Goal: Task Accomplishment & Management: Use online tool/utility

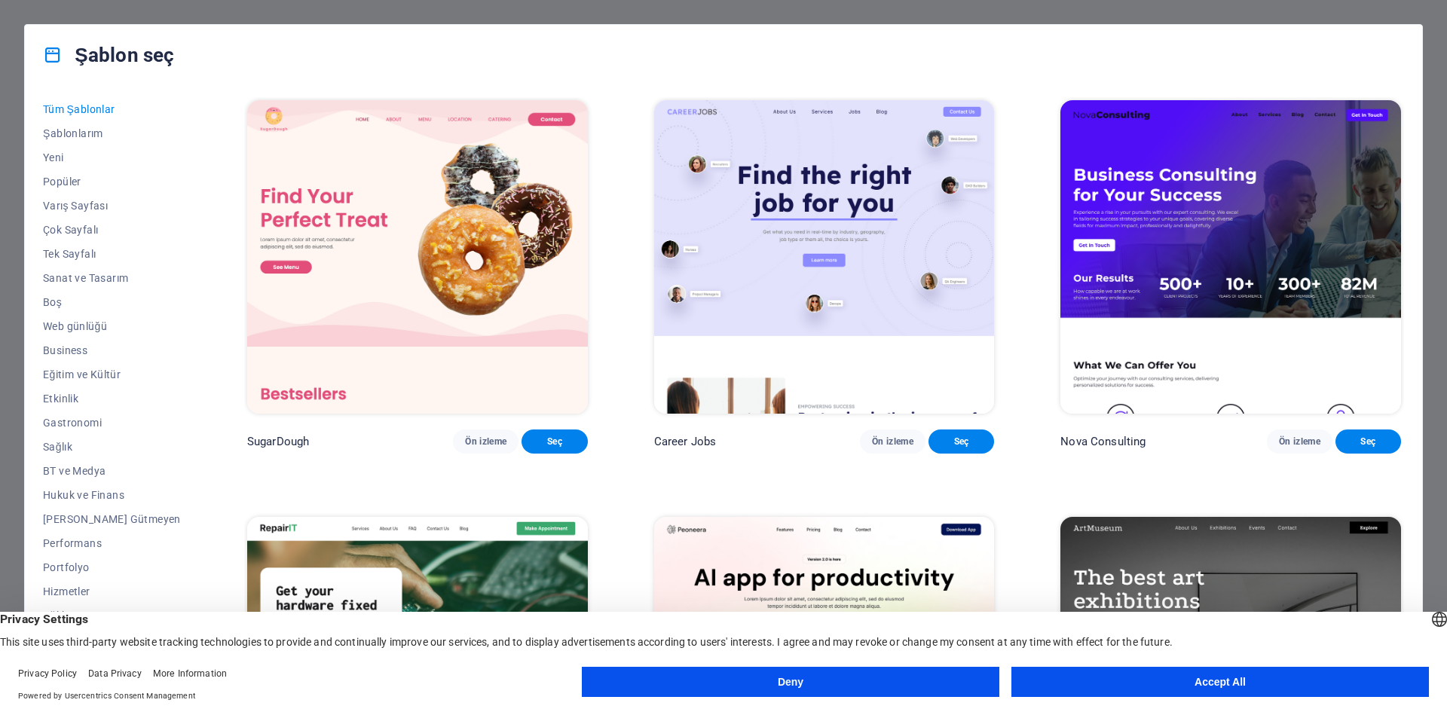
click at [832, 690] on button "Deny" at bounding box center [790, 682] width 417 height 30
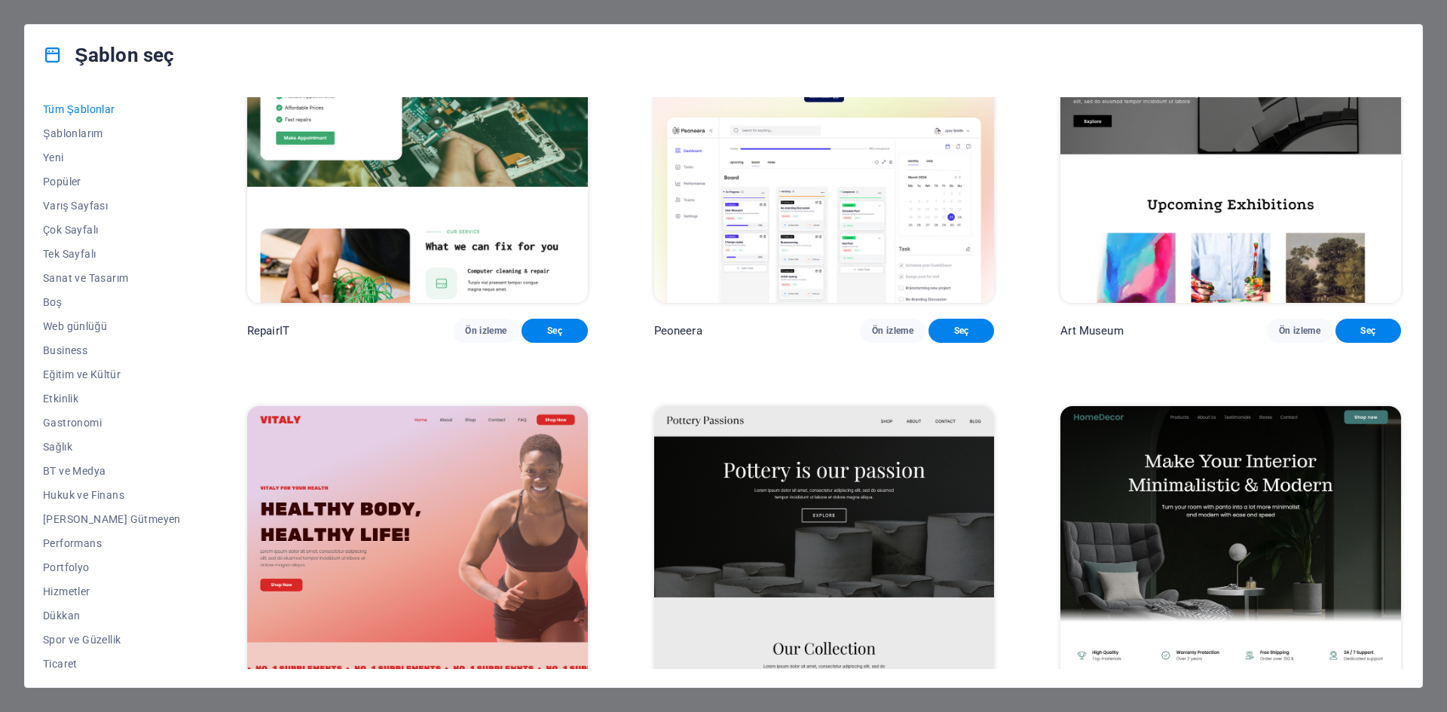
drag, startPoint x: 63, startPoint y: 254, endPoint x: 228, endPoint y: 225, distance: 167.5
click at [63, 255] on span "Tek Sayfalı" at bounding box center [112, 254] width 138 height 12
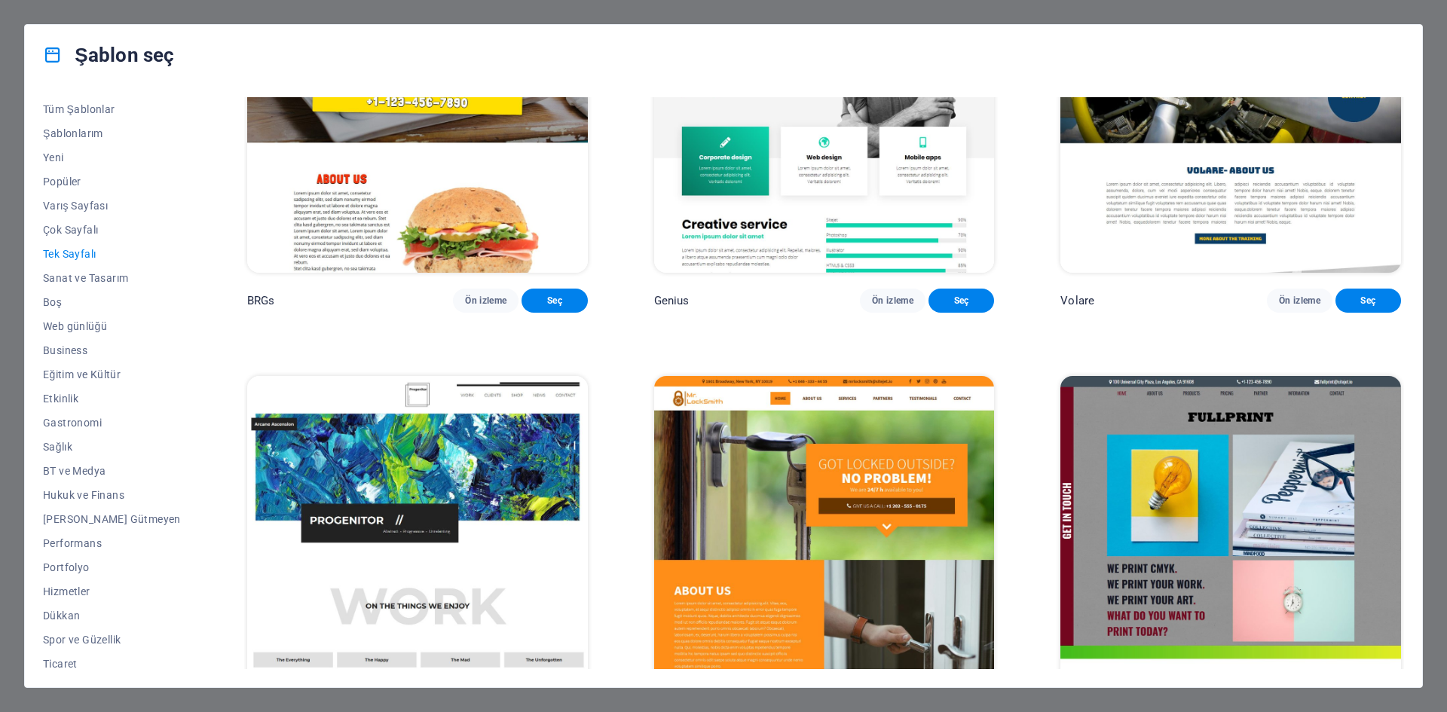
scroll to position [4748, 0]
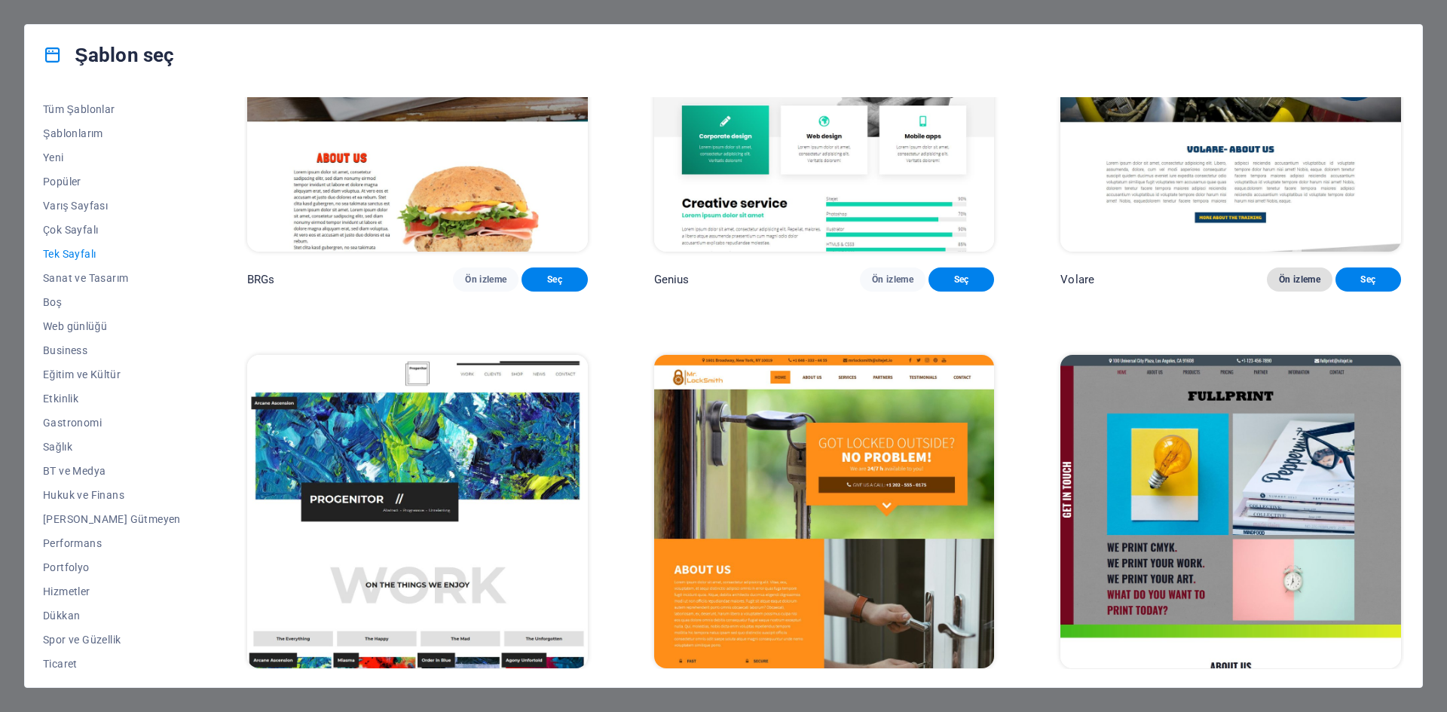
click at [1295, 286] on span "Ön izleme" at bounding box center [1299, 280] width 41 height 12
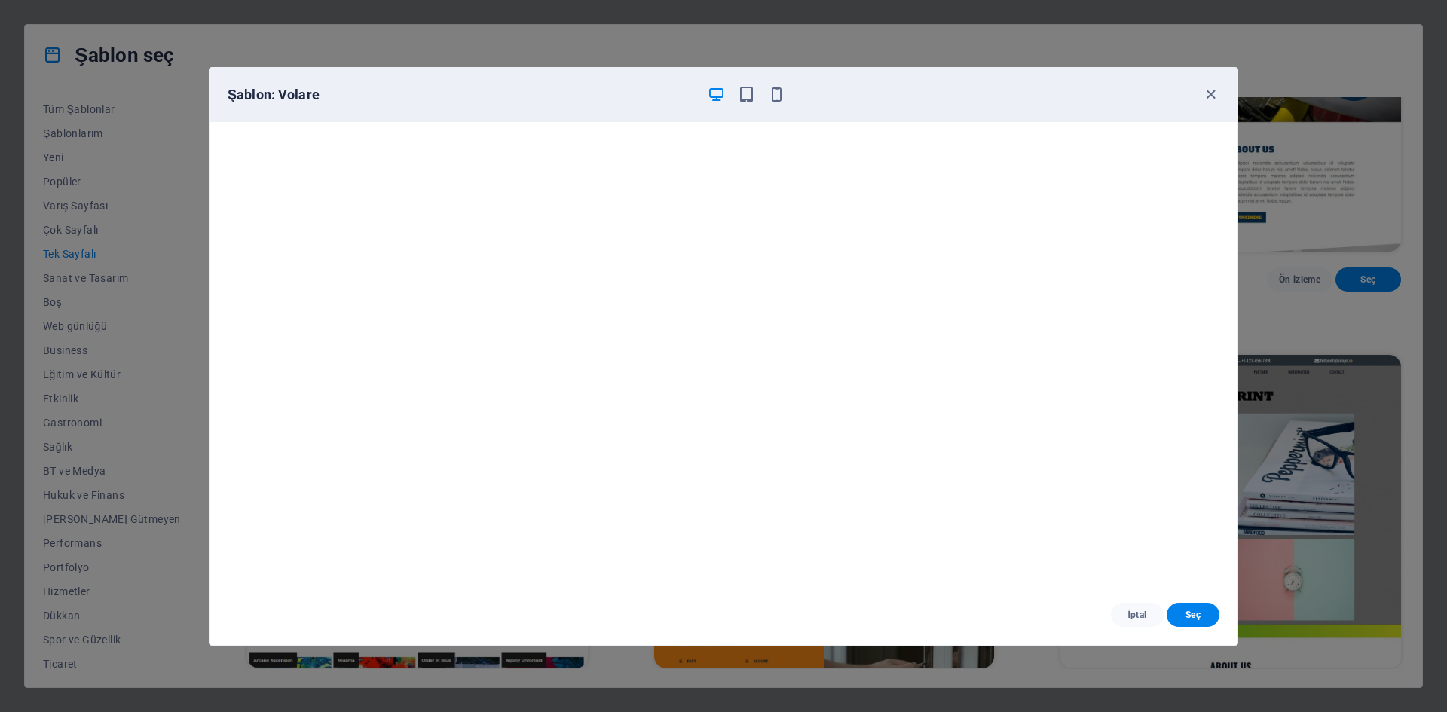
click at [1209, 84] on div "Şablon: Volare" at bounding box center [723, 95] width 1028 height 54
drag, startPoint x: 1210, startPoint y: 93, endPoint x: 1188, endPoint y: 106, distance: 26.0
click at [1210, 93] on icon "button" at bounding box center [1210, 94] width 17 height 17
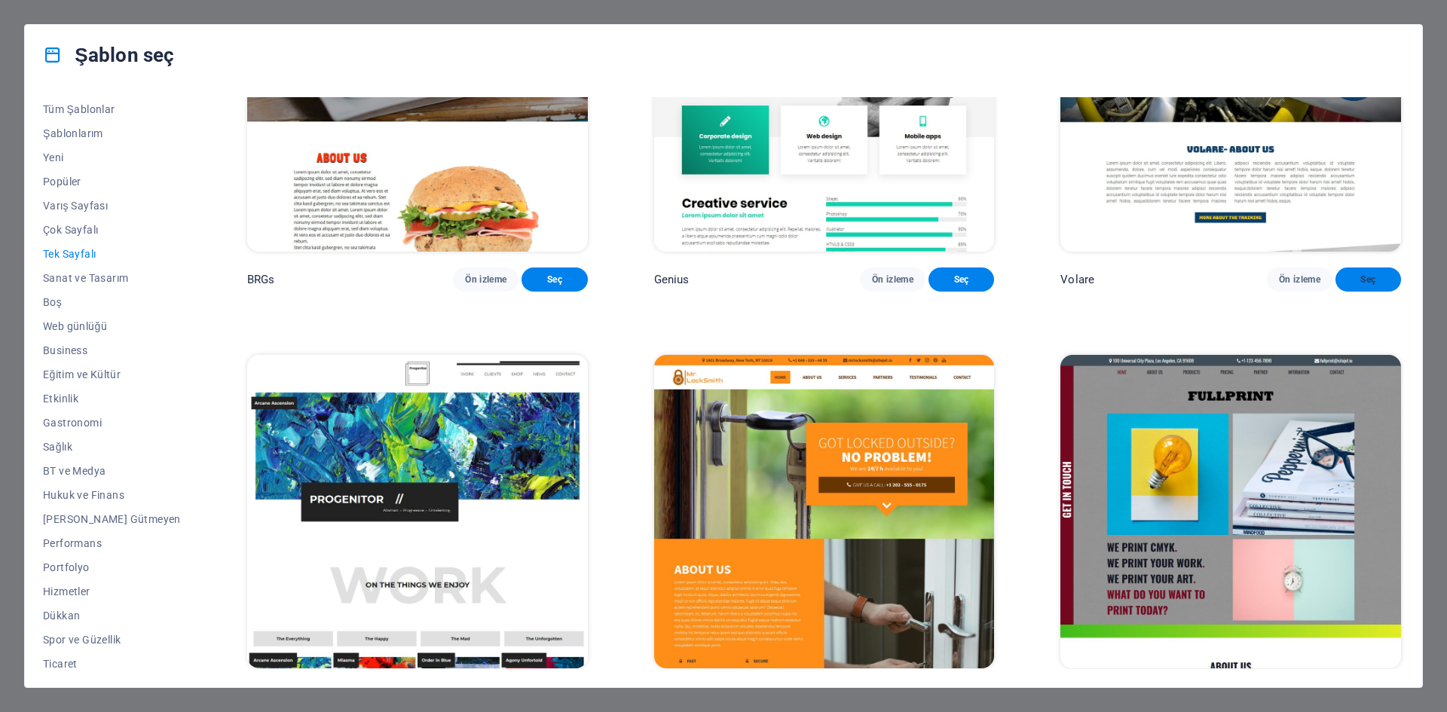
click at [1347, 286] on span "Seç" at bounding box center [1367, 280] width 41 height 12
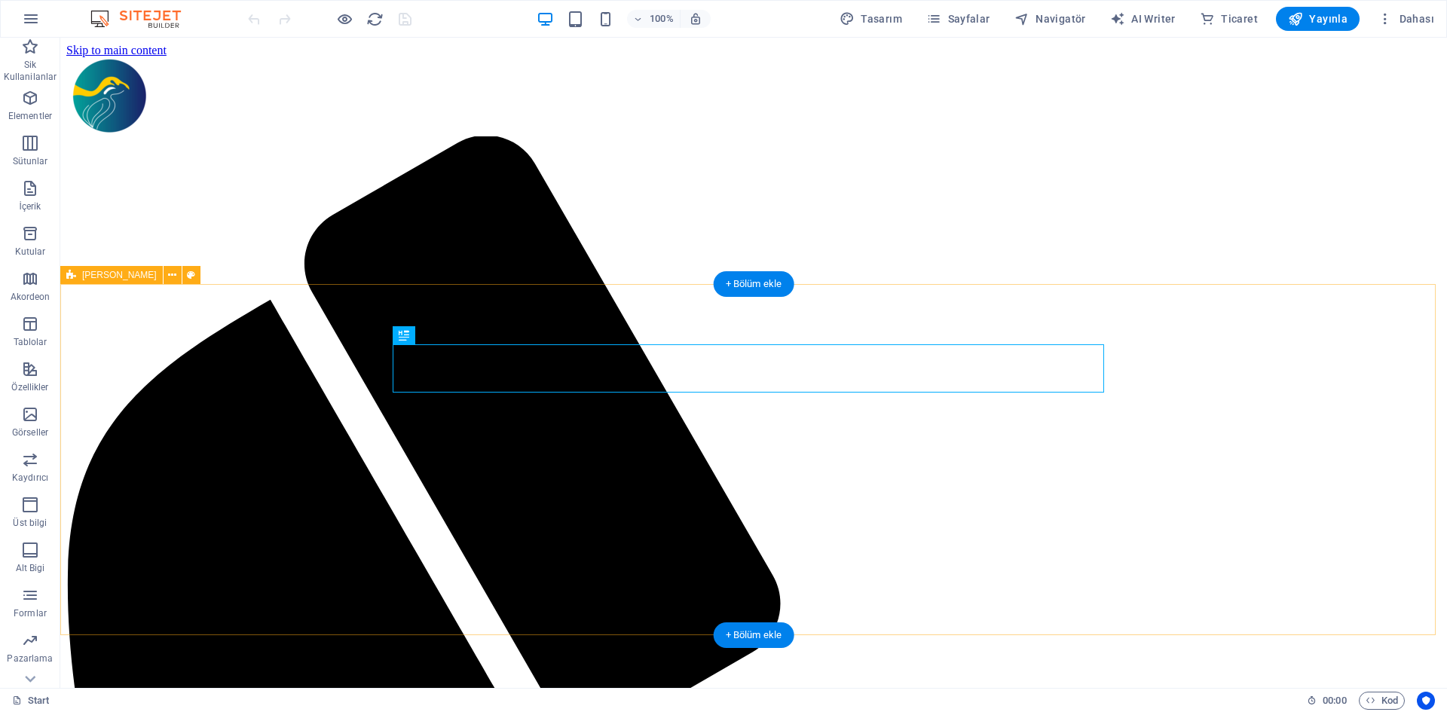
scroll to position [735, 0]
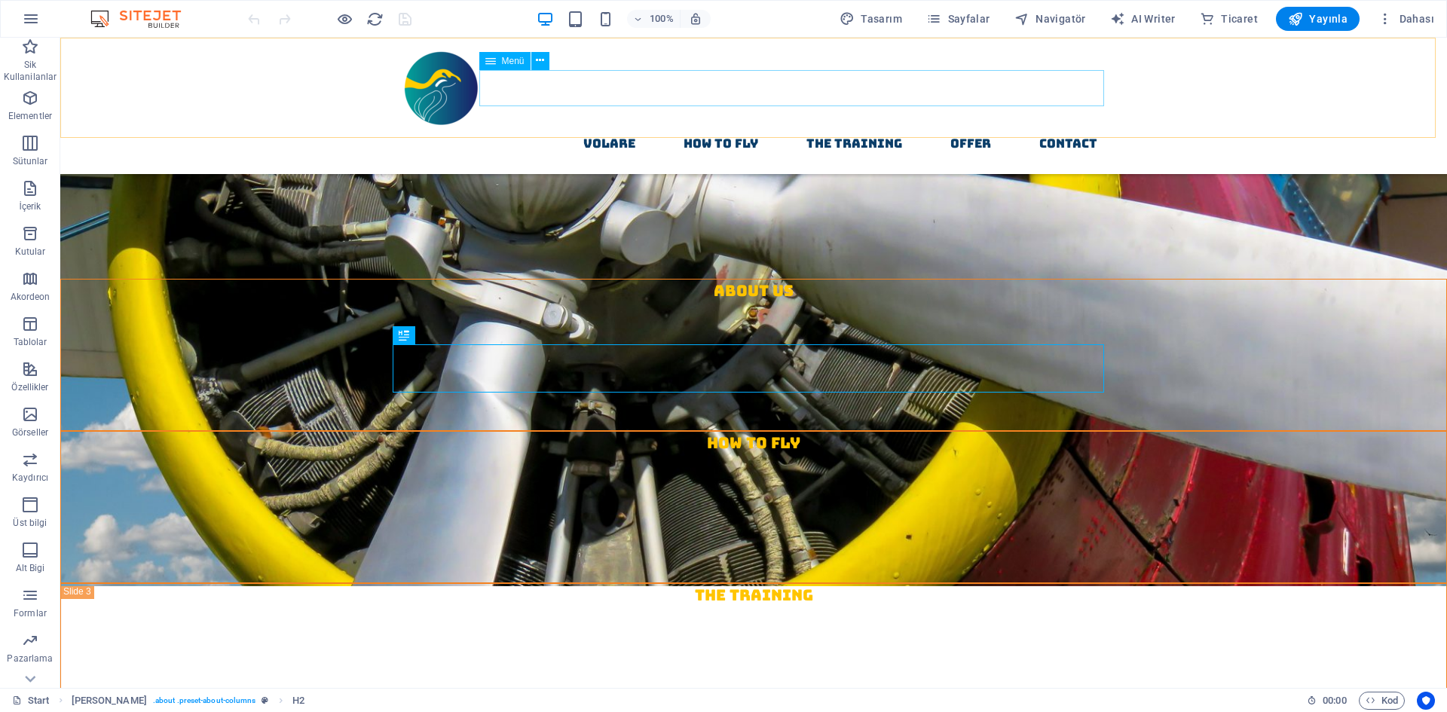
click at [598, 126] on nav "Volare How to fly The Training Offer contact" at bounding box center [753, 144] width 711 height 36
click at [733, 126] on nav "Volare How to fly The Training Offer contact" at bounding box center [753, 144] width 711 height 36
click at [495, 63] on icon at bounding box center [490, 61] width 11 height 18
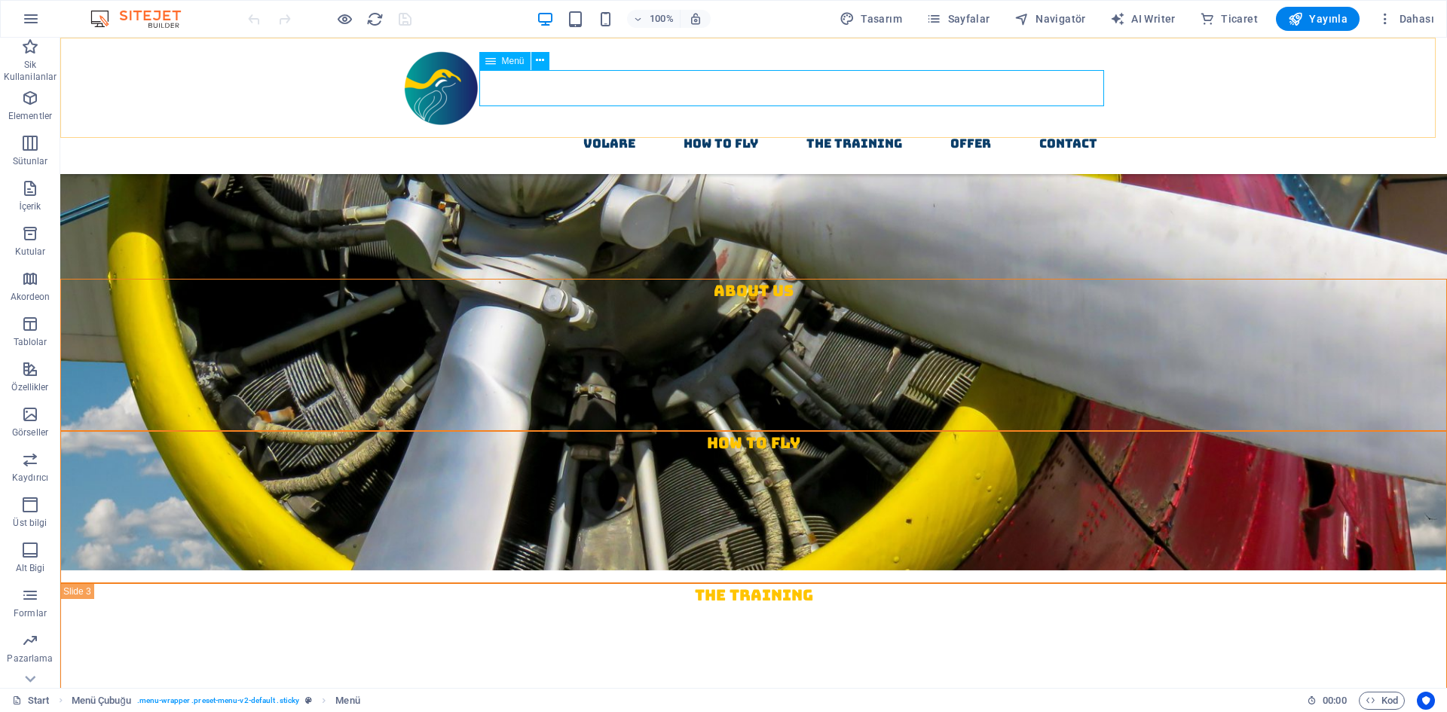
click at [503, 58] on div "Menü" at bounding box center [519, 61] width 80 height 19
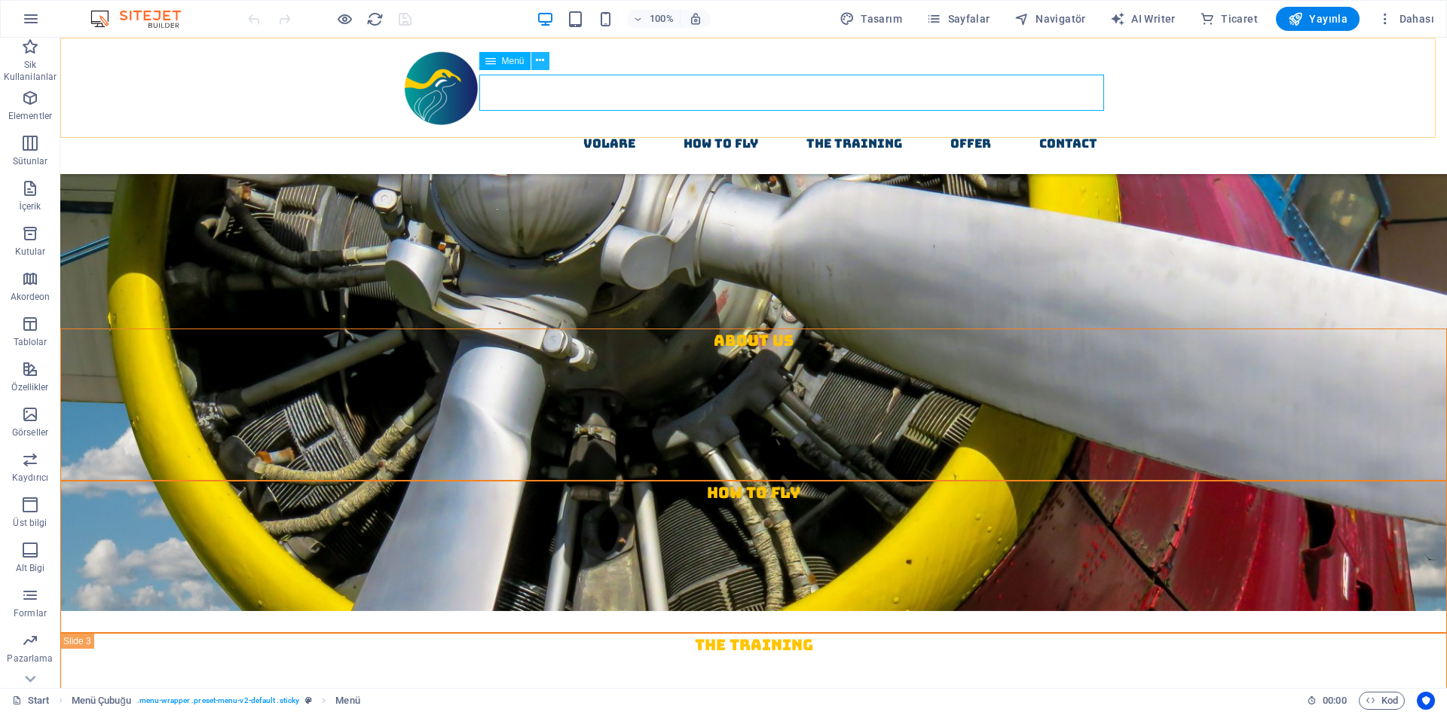
click at [538, 60] on icon at bounding box center [540, 61] width 8 height 16
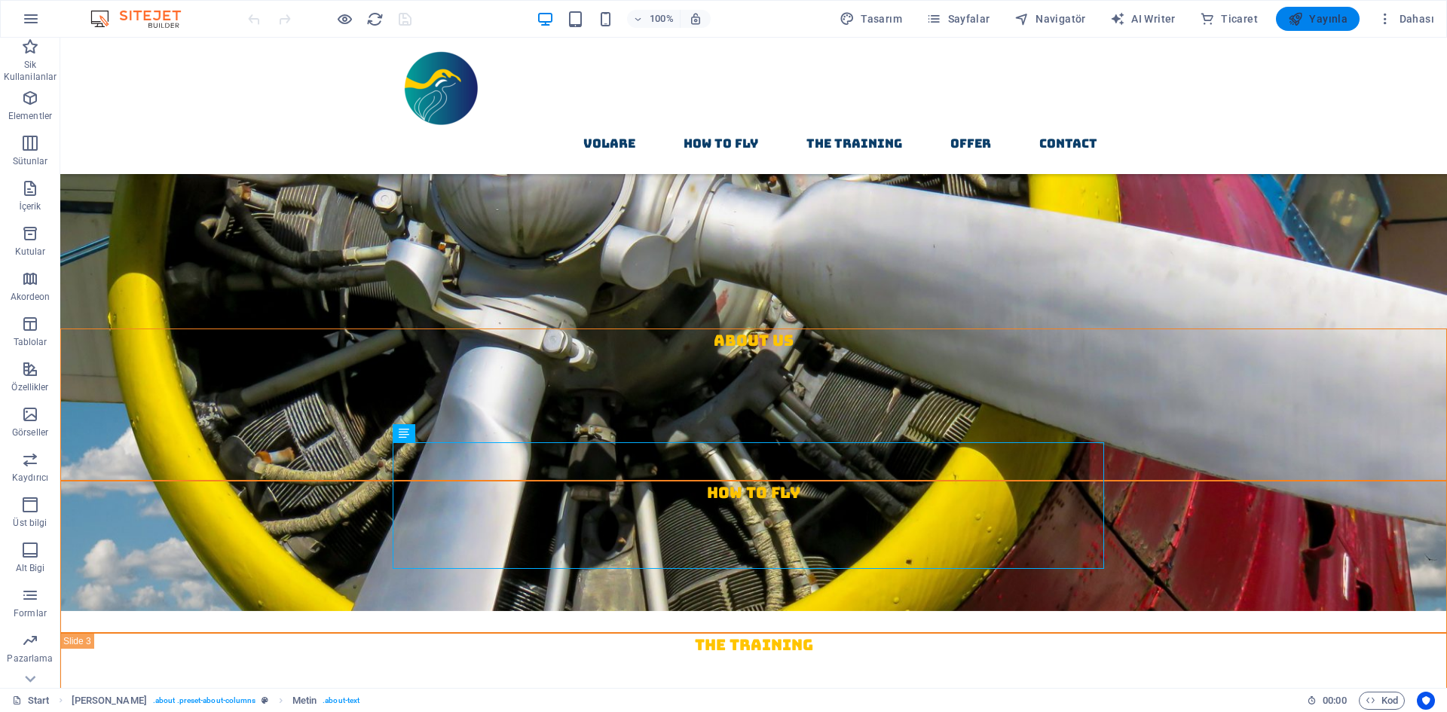
click at [1307, 11] on button "Yayınla" at bounding box center [1318, 19] width 84 height 24
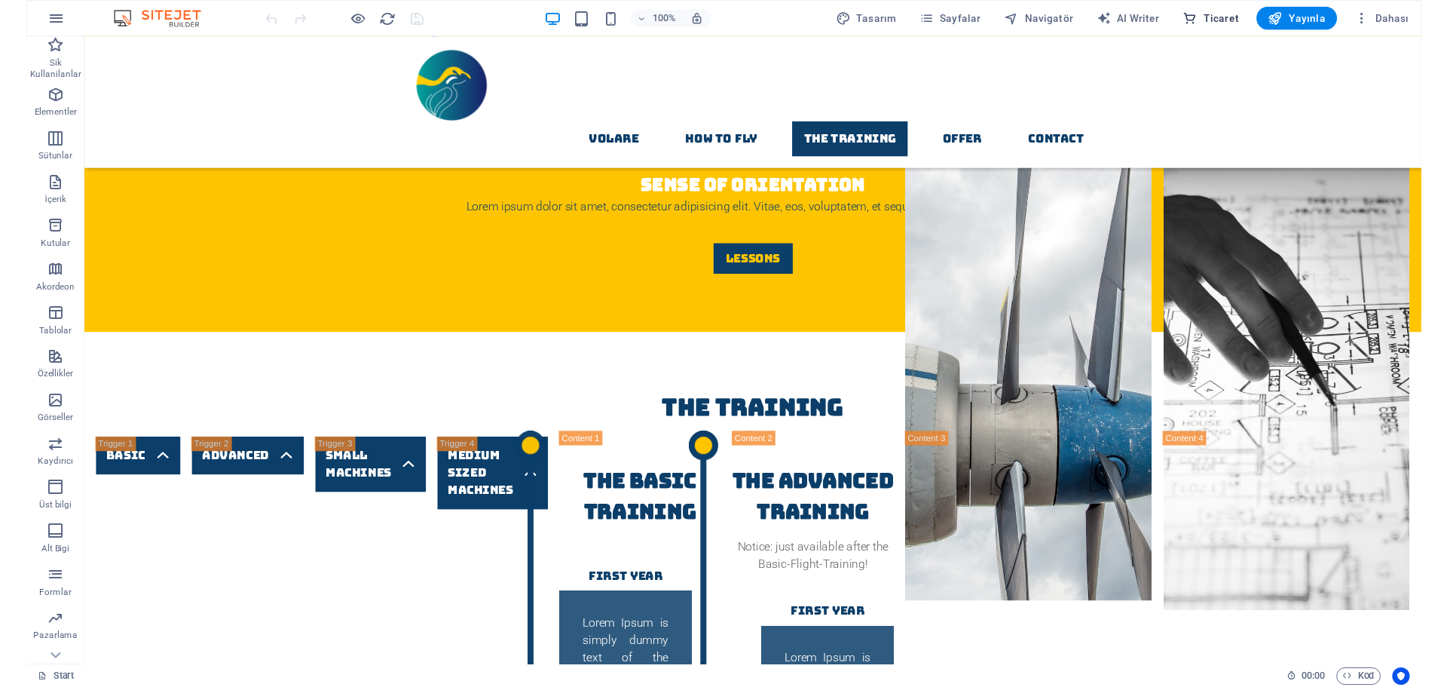
scroll to position [2996, 0]
